Goal: Use online tool/utility

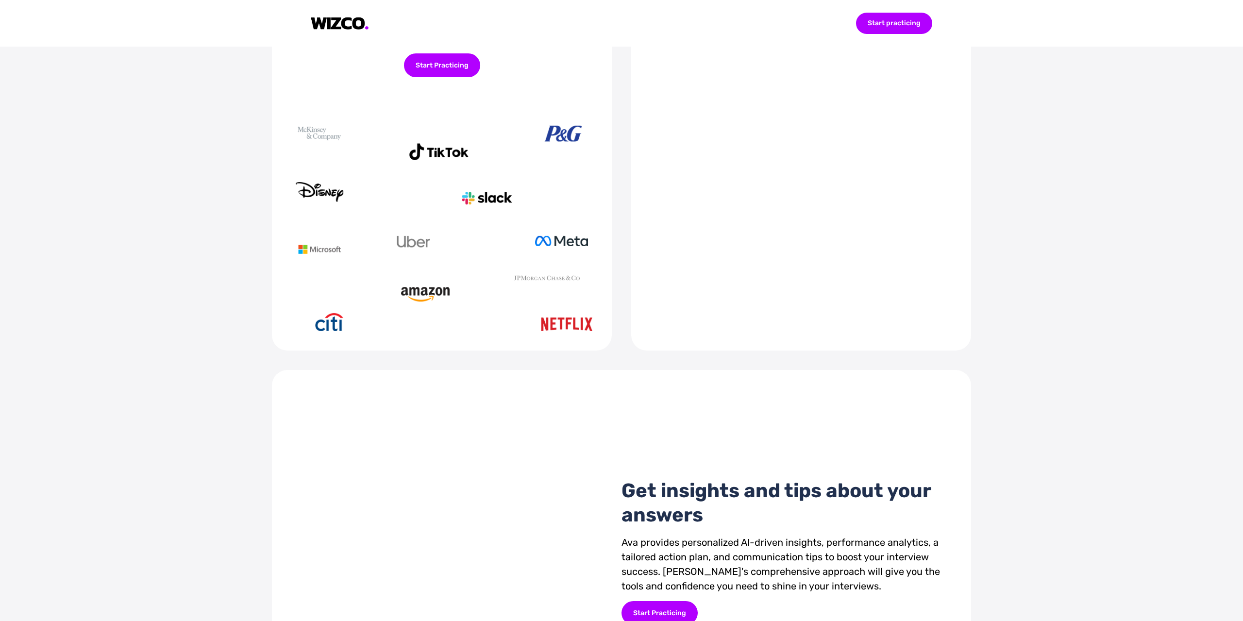
scroll to position [111, 0]
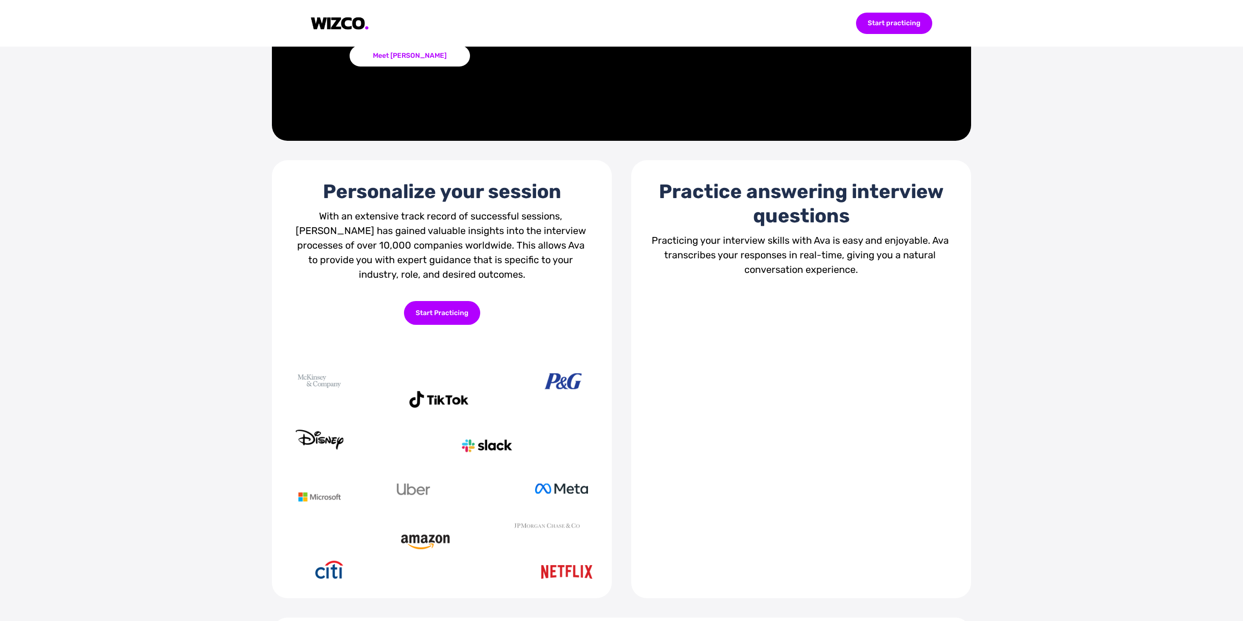
scroll to position [387, 0]
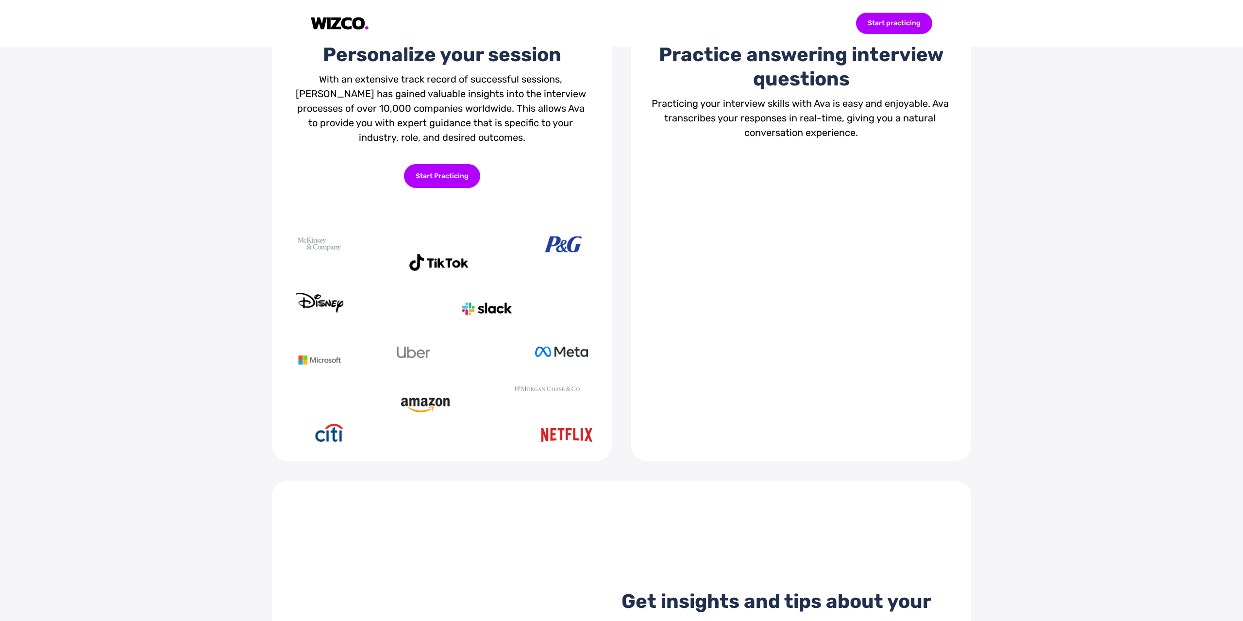
click at [743, 322] on video at bounding box center [800, 300] width 301 height 154
click at [444, 177] on div "Start Practicing" at bounding box center [442, 176] width 76 height 24
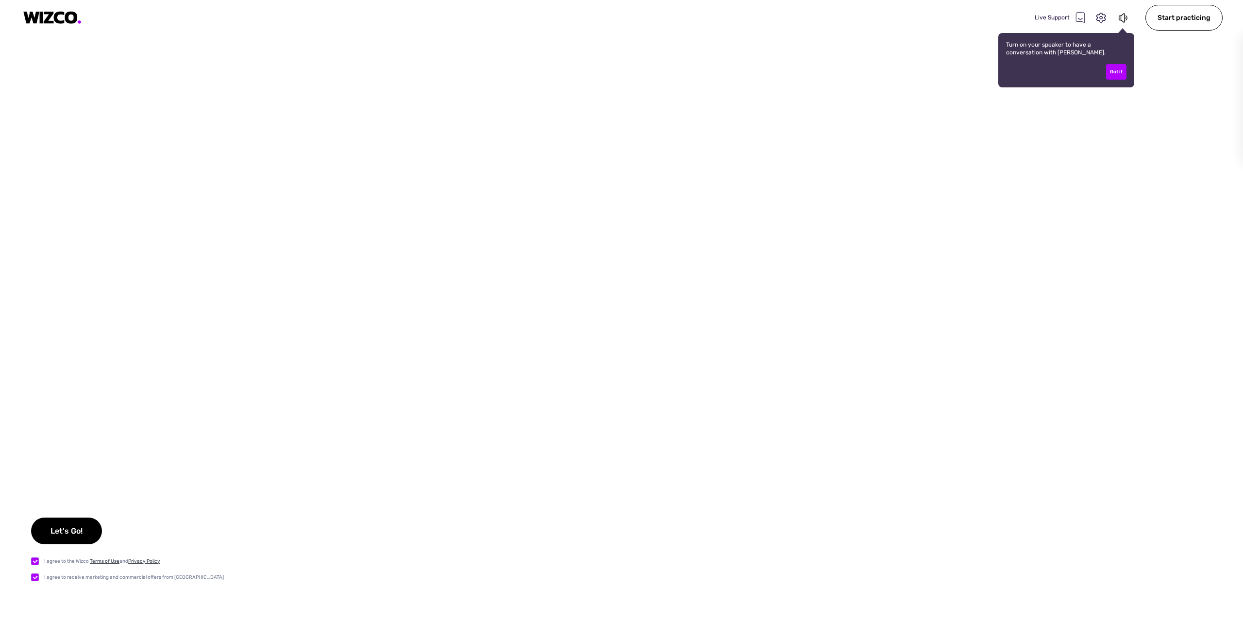
checkbox input "true"
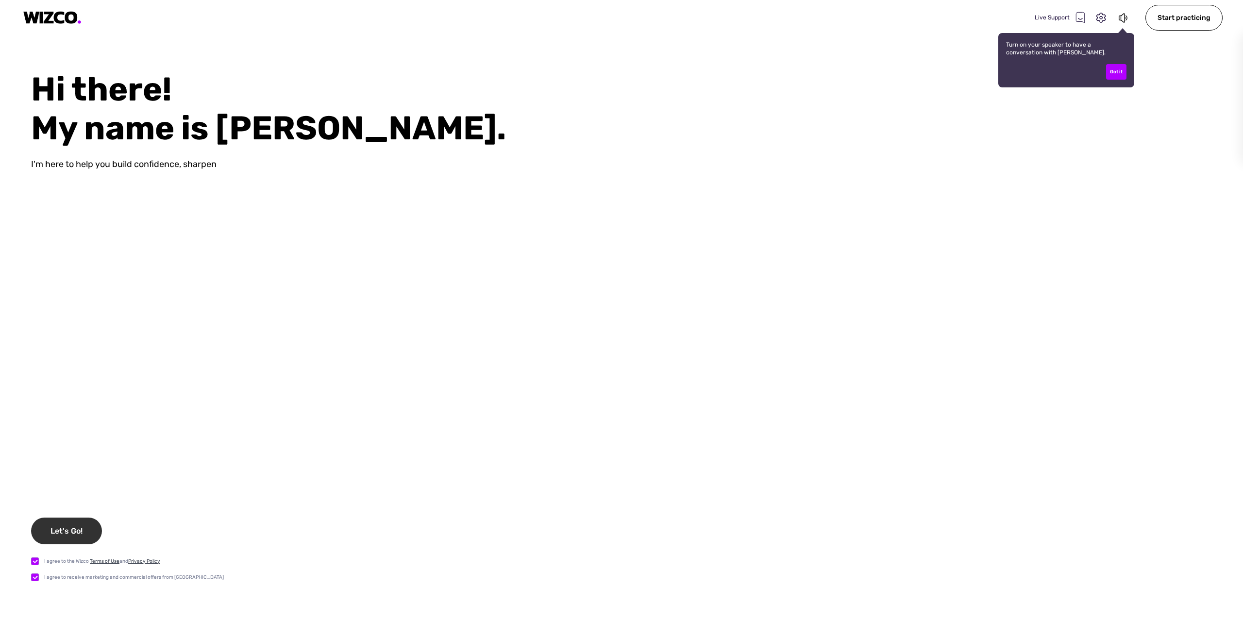
click at [55, 530] on div "Let's Go!" at bounding box center [66, 530] width 71 height 27
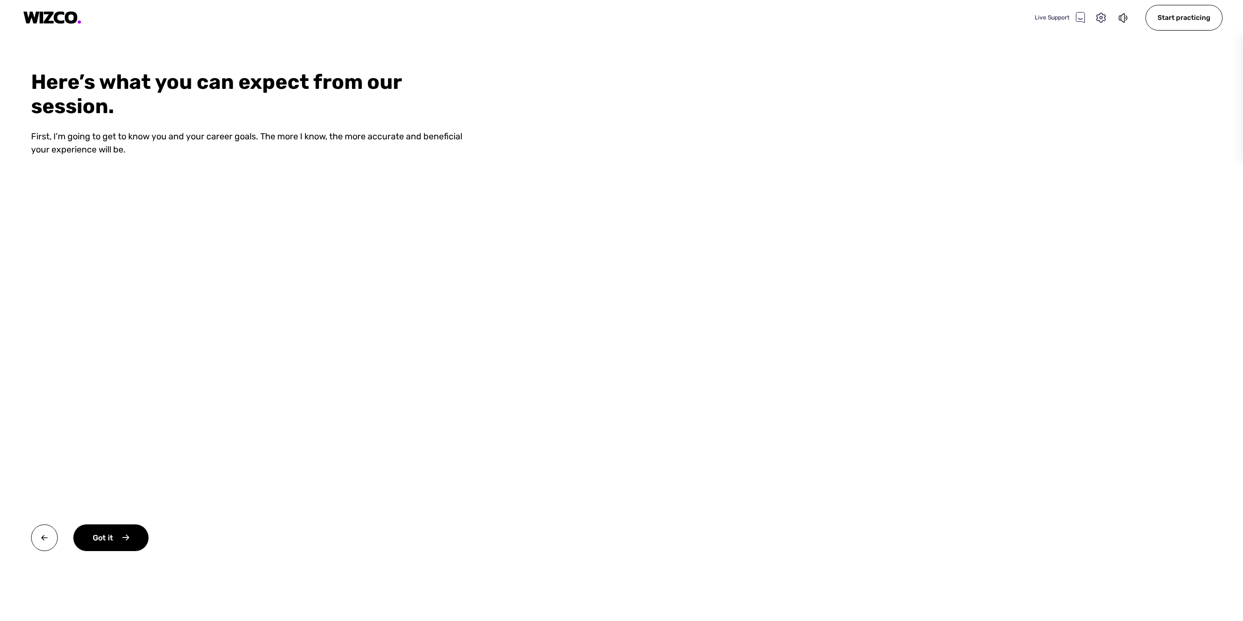
click at [980, 324] on video at bounding box center [870, 310] width 746 height 621
click at [104, 536] on div "Got it" at bounding box center [110, 537] width 75 height 27
click at [790, 338] on video at bounding box center [870, 310] width 746 height 621
click at [114, 536] on div "Okay" at bounding box center [109, 537] width 73 height 27
